Goal: Register for event/course

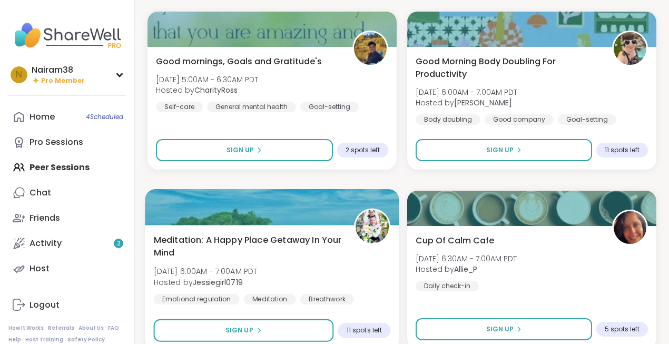
scroll to position [3052, 0]
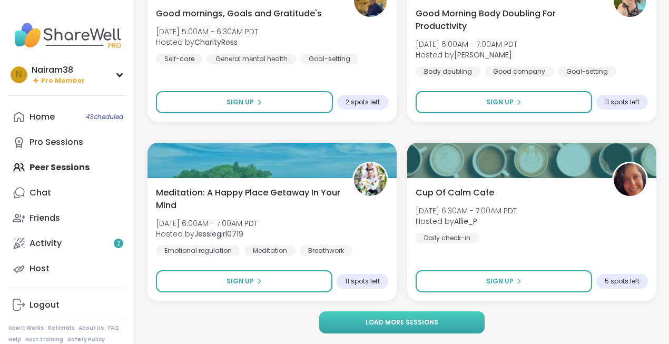
click at [379, 322] on span "Load more sessions" at bounding box center [402, 322] width 73 height 9
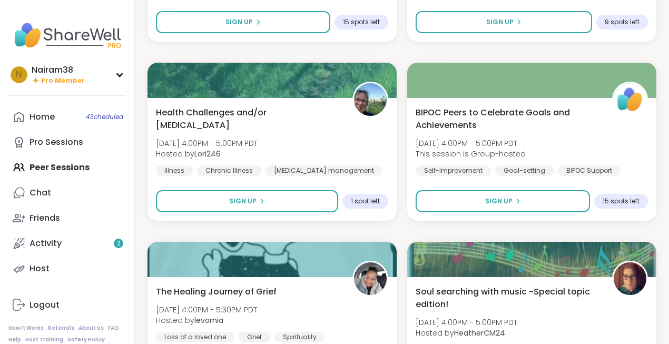
scroll to position [3492, 0]
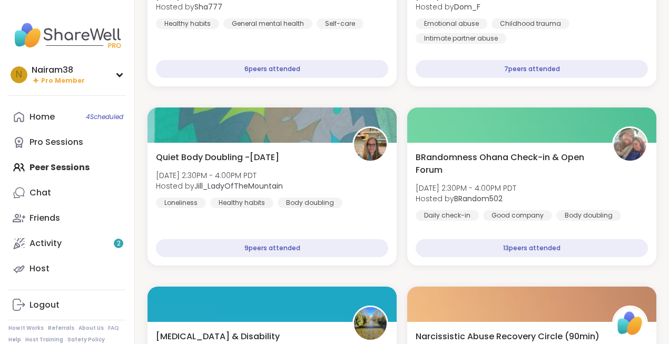
scroll to position [0, 0]
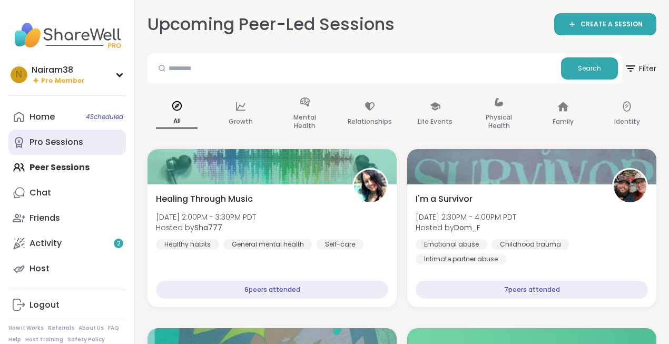
click at [61, 143] on div "Pro Sessions" at bounding box center [57, 142] width 54 height 12
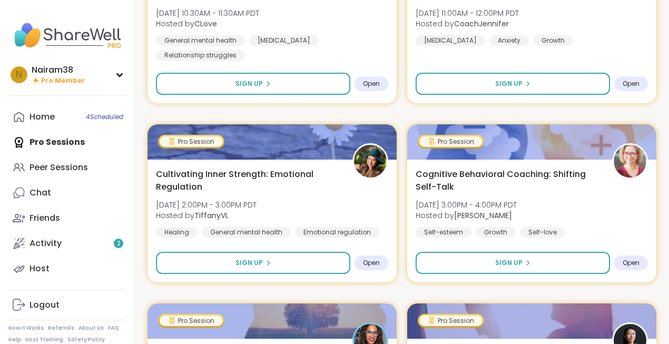
scroll to position [224, 0]
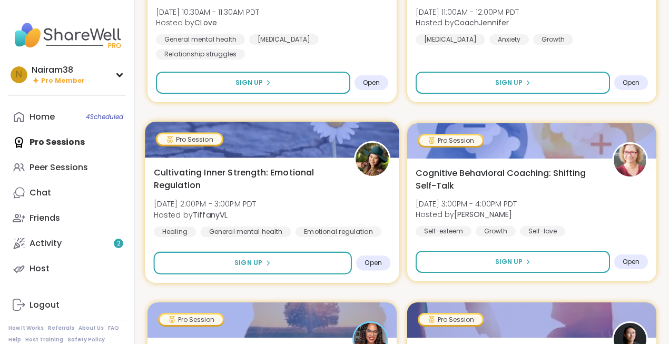
click at [327, 198] on div "Cultivating Inner Strength: Emotional Regulation [DATE] 2:00PM - 3:00PM PDT Hos…" at bounding box center [272, 201] width 237 height 71
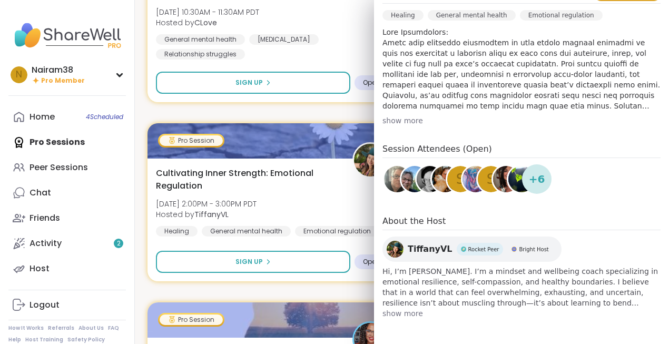
scroll to position [0, 0]
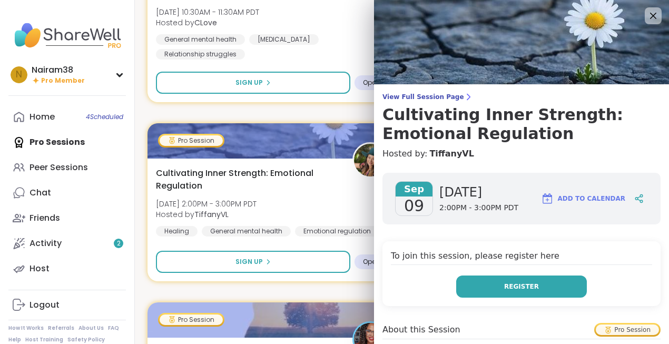
click at [528, 283] on span "Register" at bounding box center [521, 286] width 35 height 9
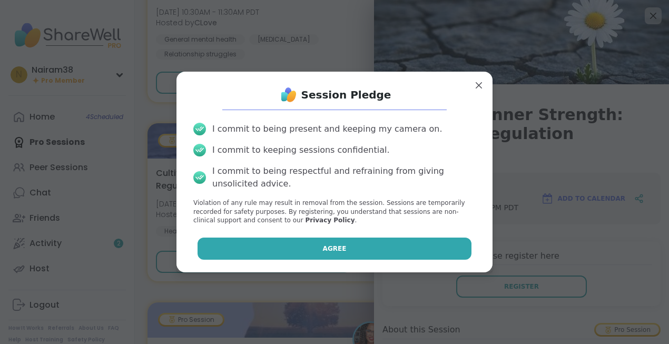
click at [384, 249] on button "Agree" at bounding box center [335, 249] width 275 height 22
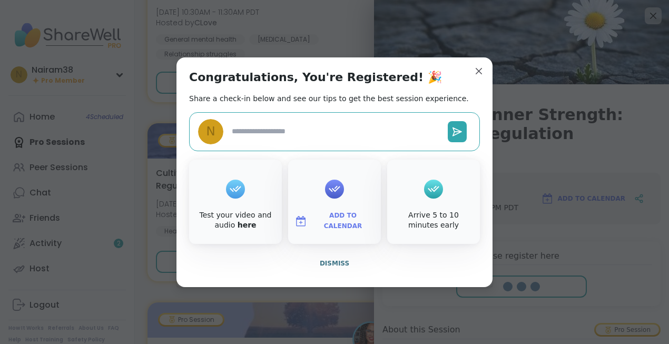
type textarea "*"
click at [326, 264] on span "Dismiss" at bounding box center [335, 263] width 30 height 7
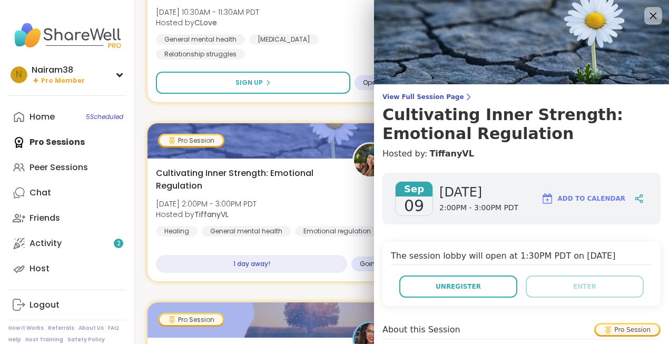
click at [650, 16] on icon at bounding box center [653, 15] width 13 height 13
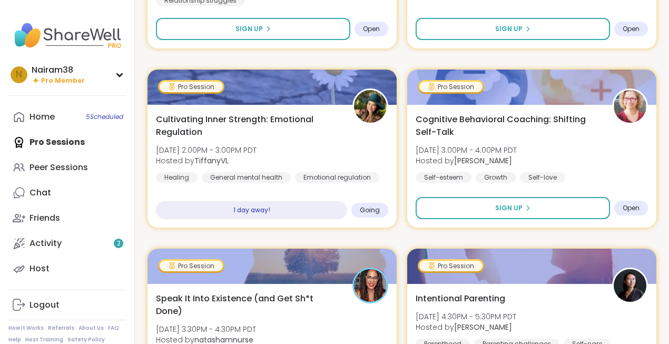
scroll to position [275, 0]
